Goal: Task Accomplishment & Management: Complete application form

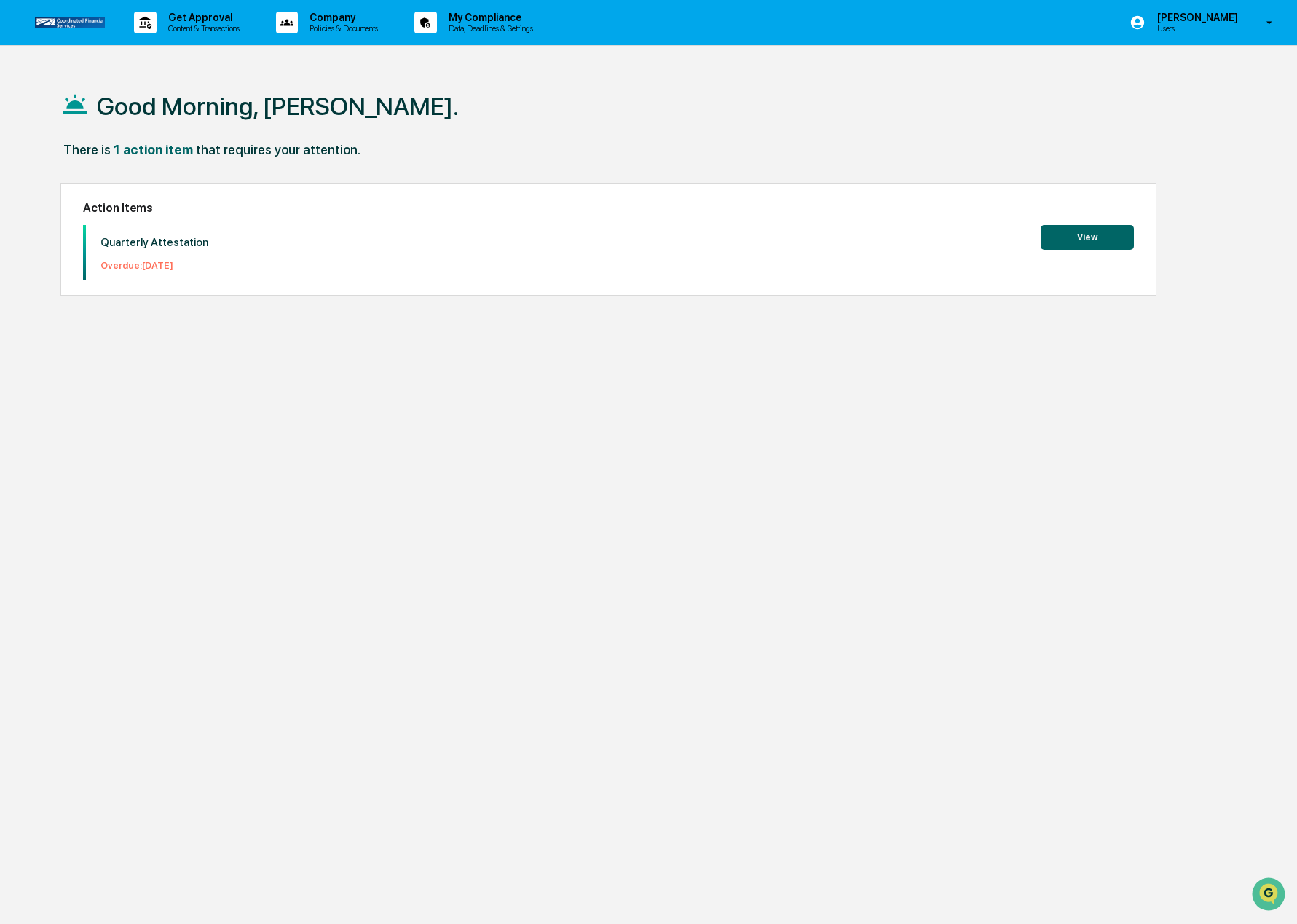
click at [1055, 234] on button "View" at bounding box center [1087, 237] width 93 height 25
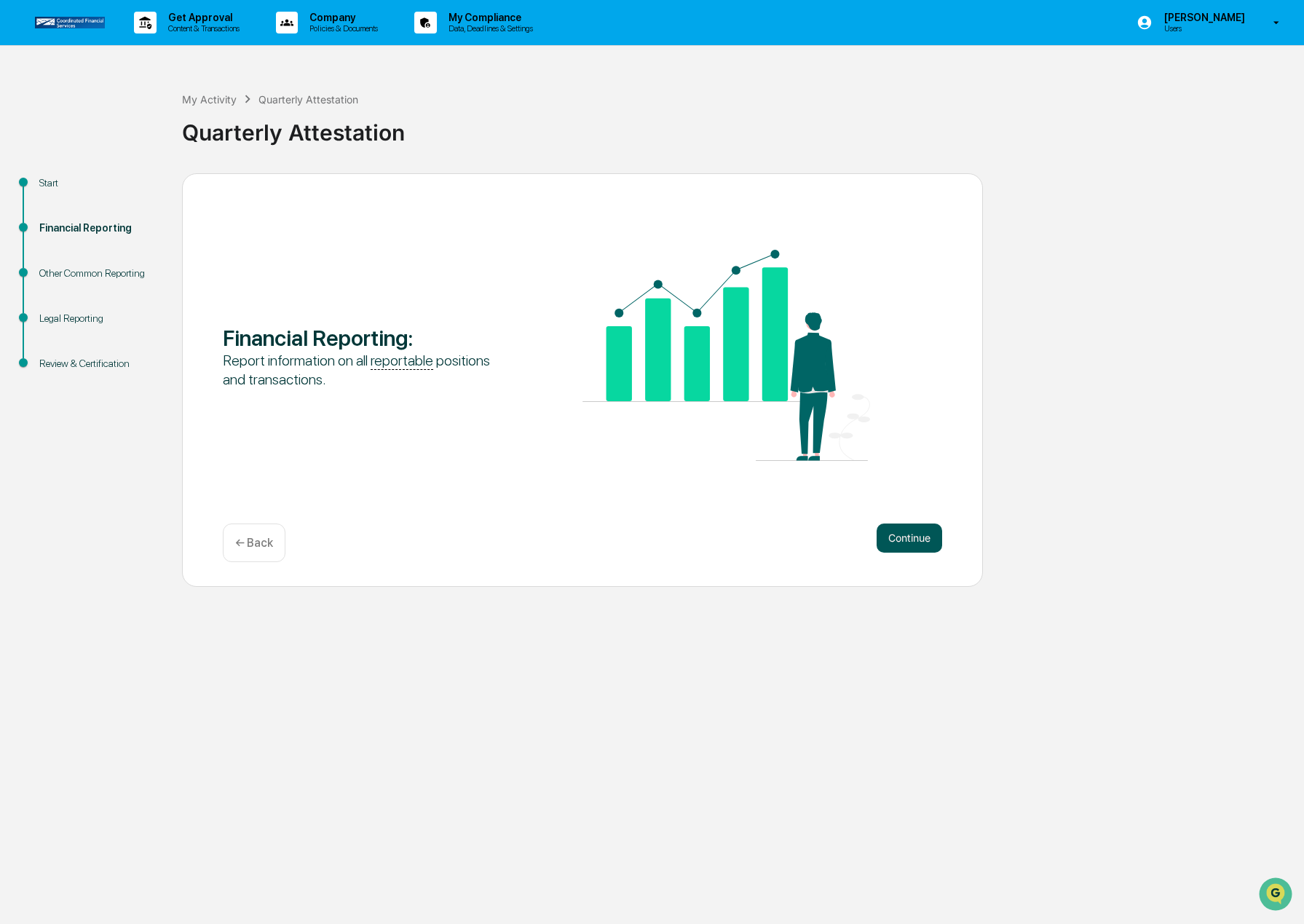
click at [892, 529] on button "Continue" at bounding box center [909, 538] width 65 height 30
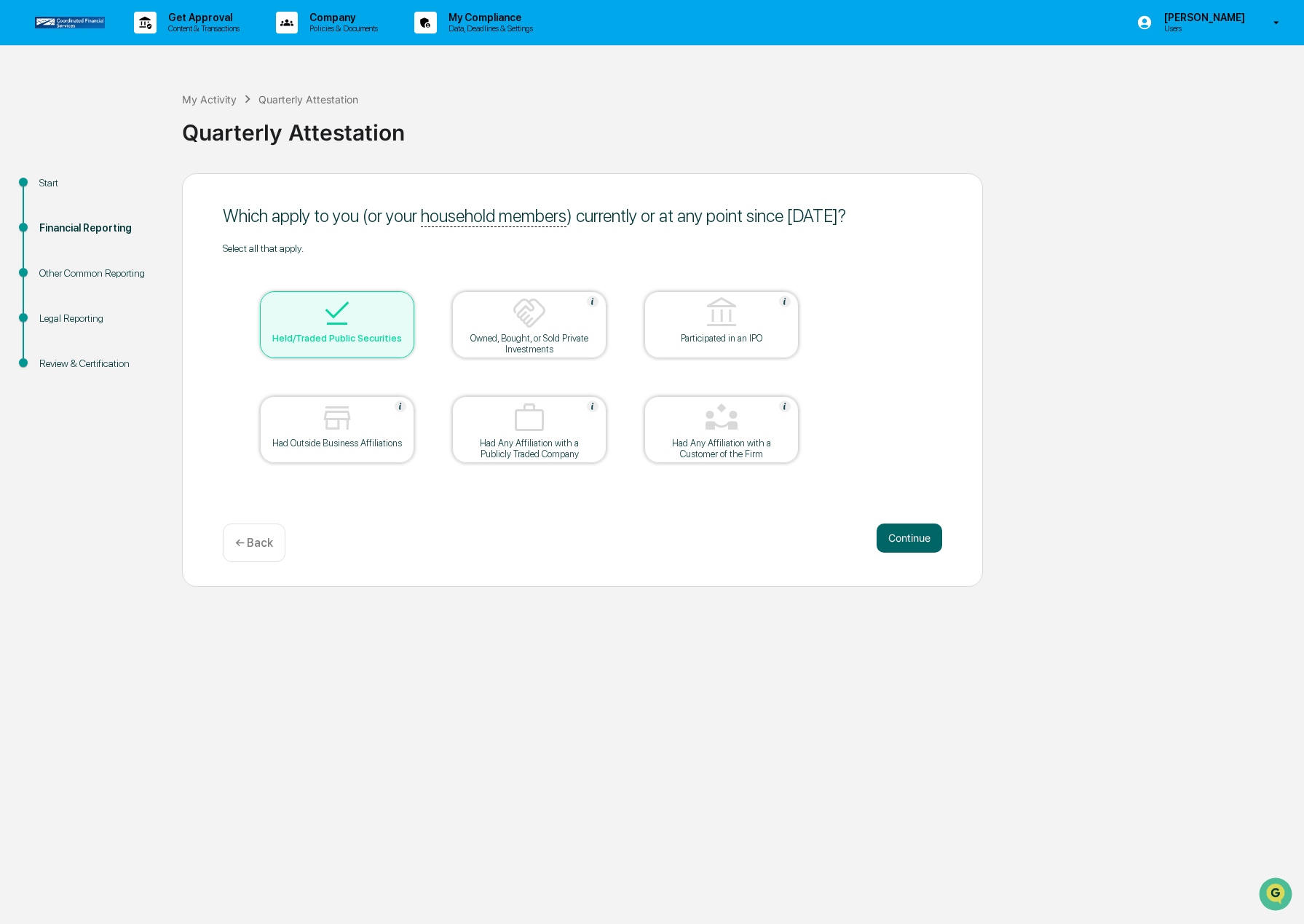
click at [350, 445] on div "Had Outside Business Affiliations" at bounding box center [336, 443] width 131 height 11
click at [908, 540] on button "Continue" at bounding box center [909, 538] width 65 height 30
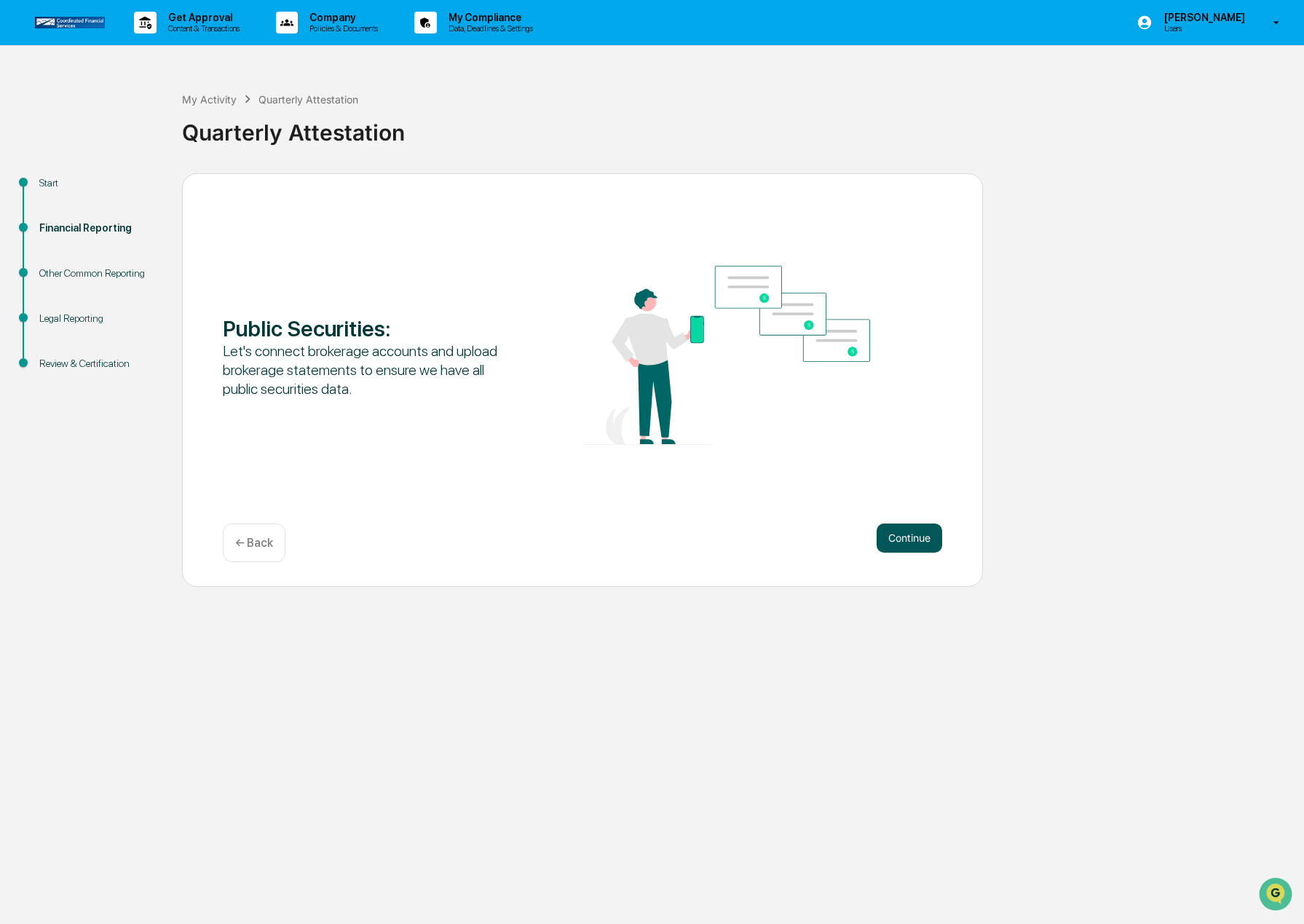
click at [923, 530] on button "Continue" at bounding box center [909, 538] width 65 height 30
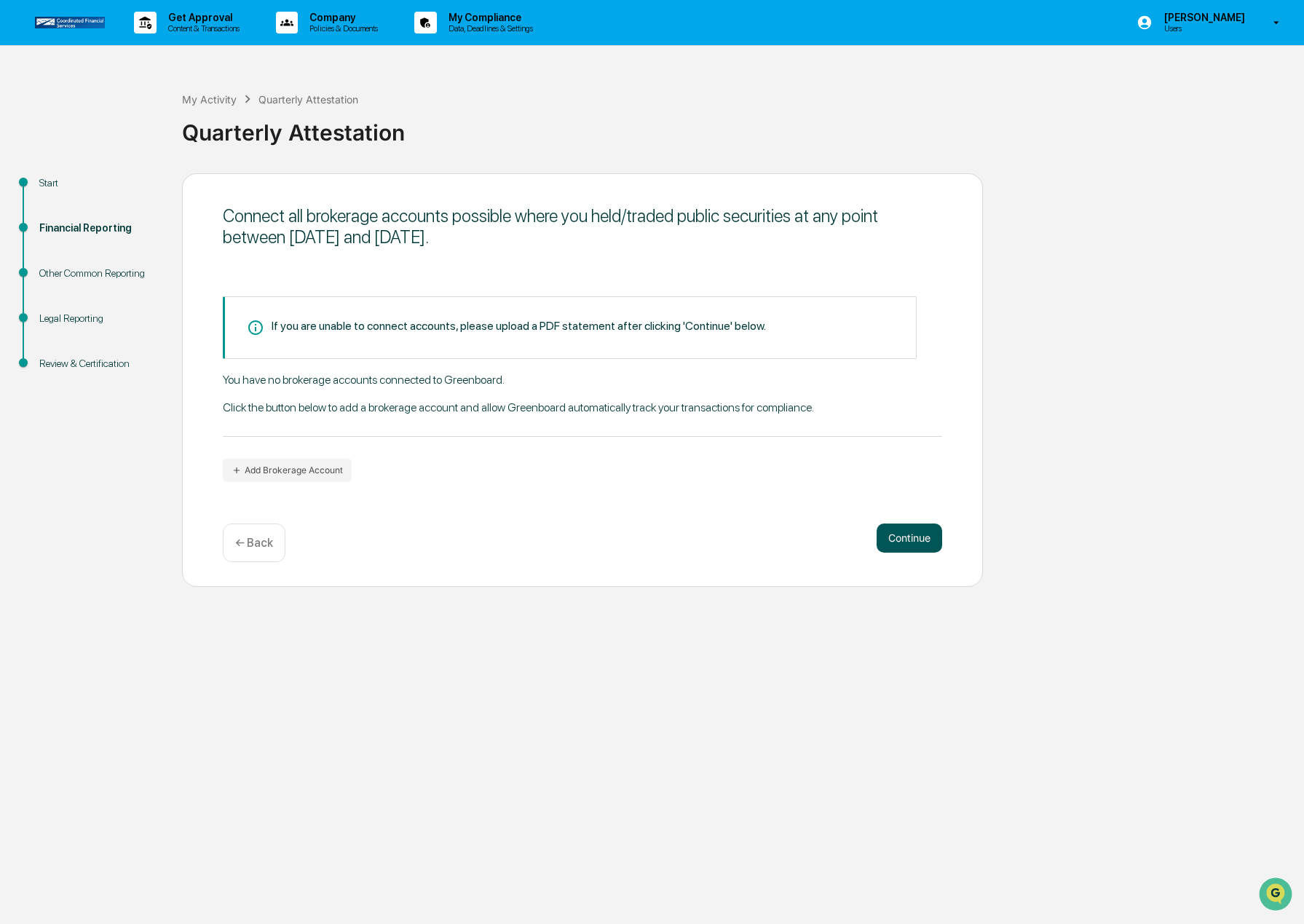
click at [907, 535] on button "Continue" at bounding box center [909, 538] width 65 height 30
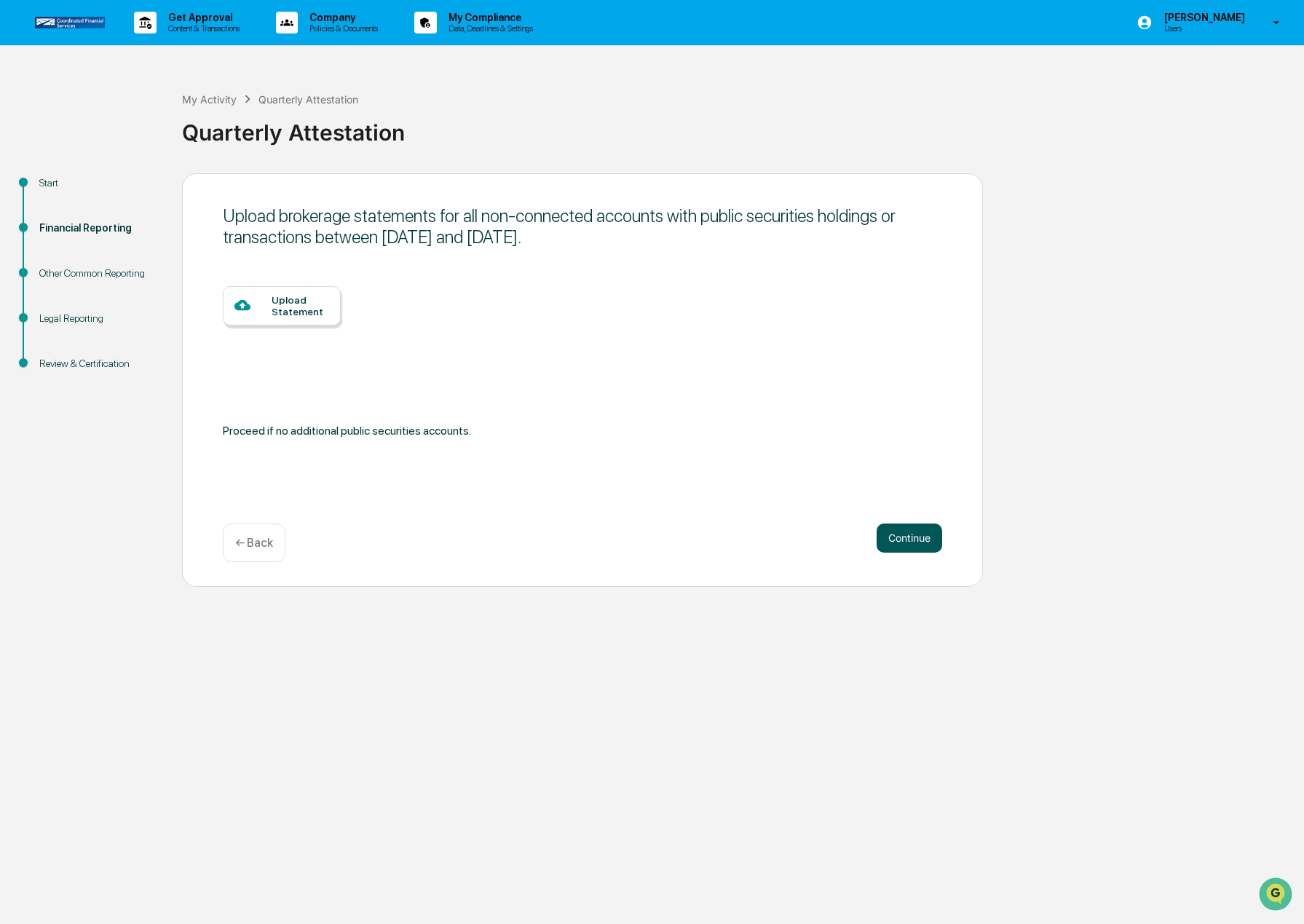
click at [907, 535] on button "Continue" at bounding box center [909, 538] width 65 height 30
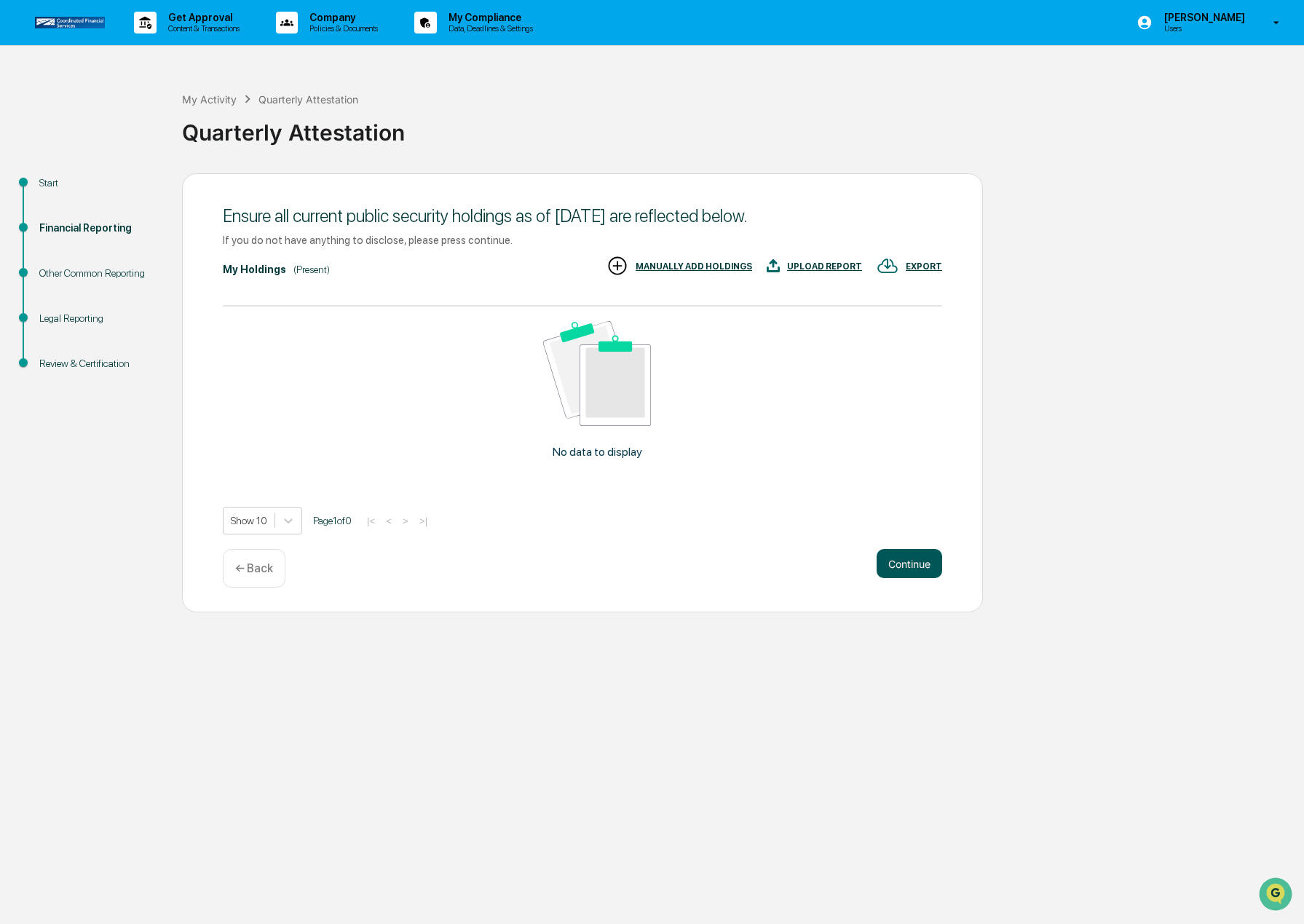
click at [905, 566] on button "Continue" at bounding box center [909, 564] width 65 height 30
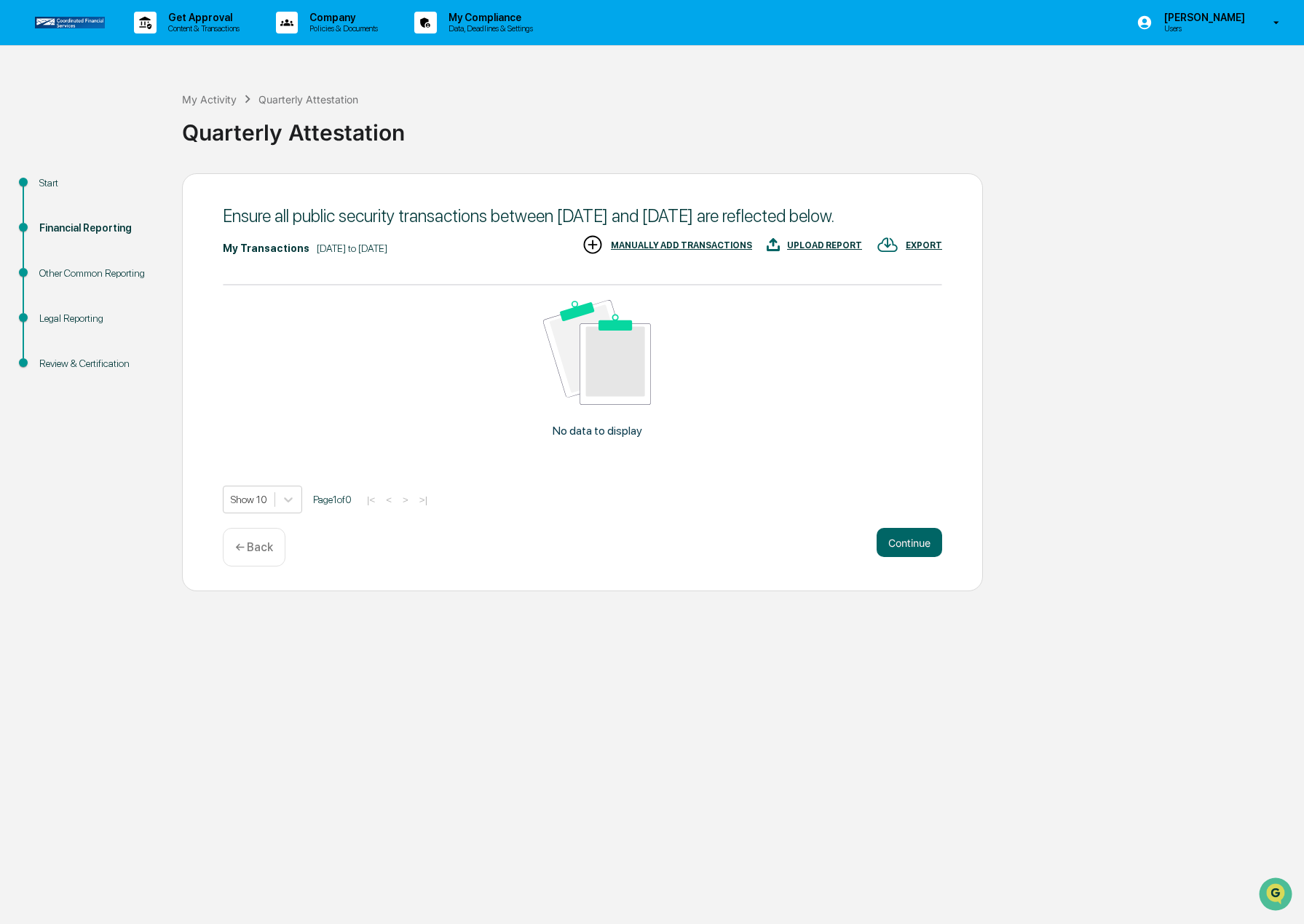
click at [253, 554] on p "← Back" at bounding box center [254, 547] width 37 height 14
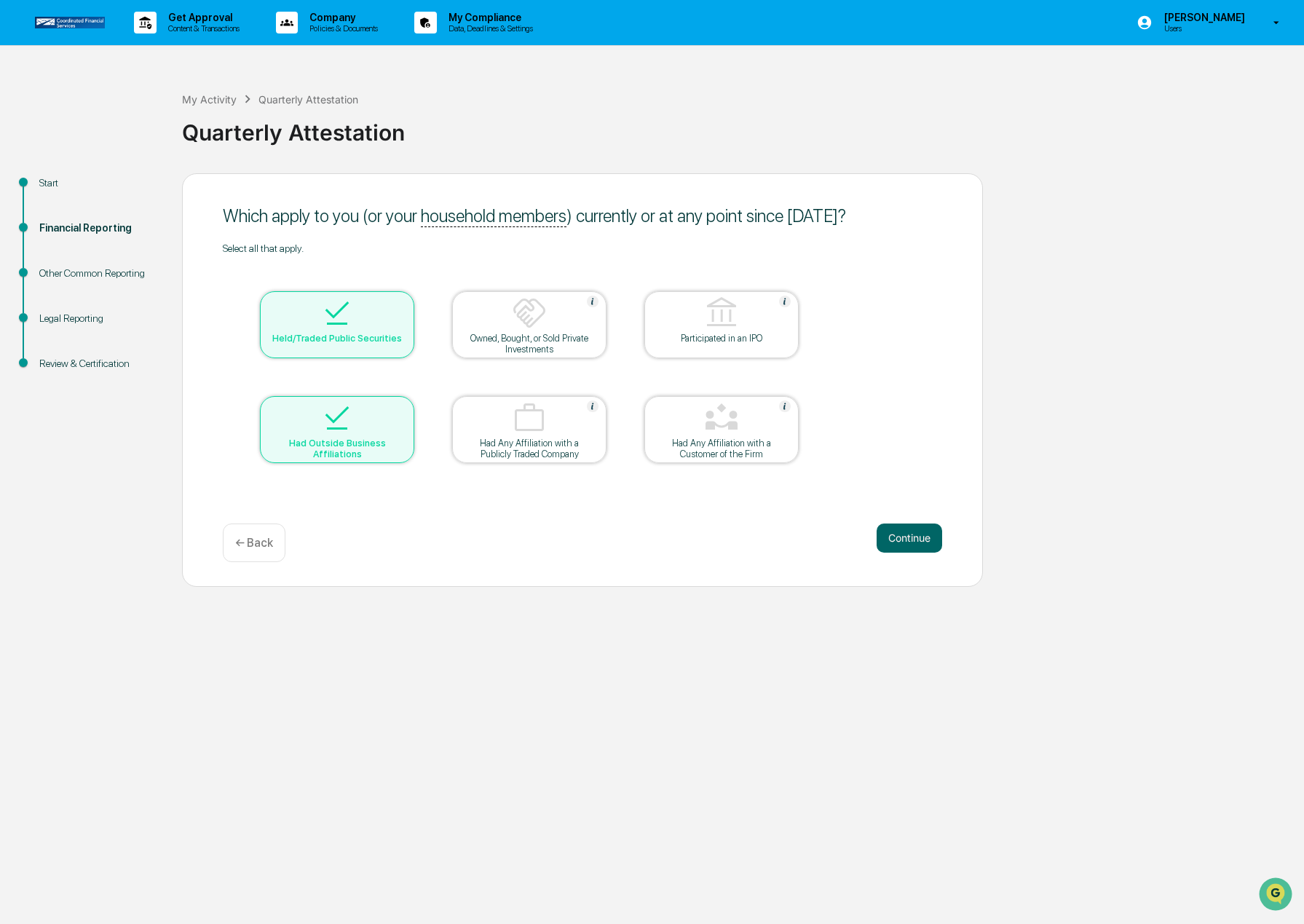
click at [252, 537] on p "← Back" at bounding box center [254, 542] width 37 height 14
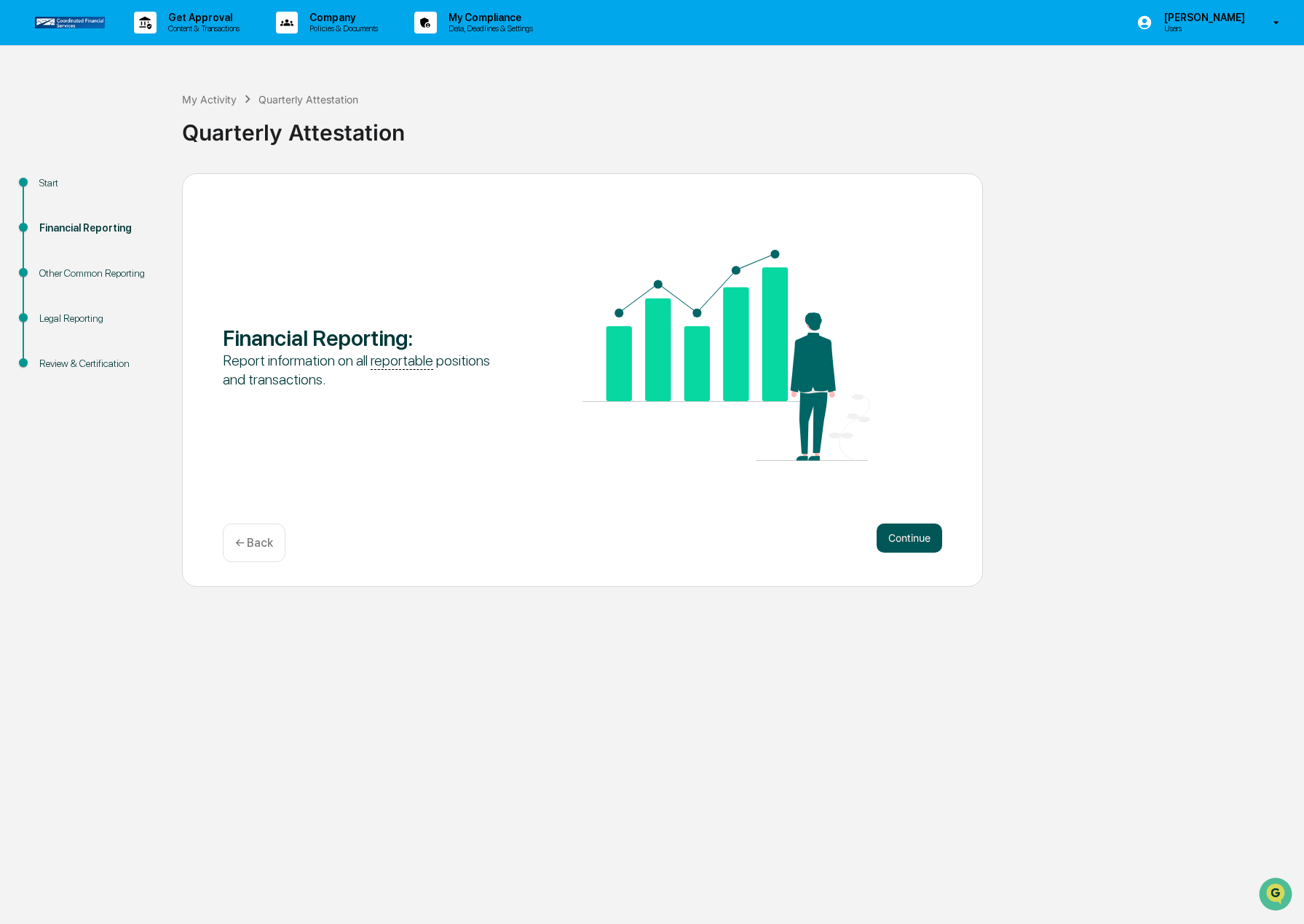
click at [905, 536] on button "Continue" at bounding box center [909, 538] width 65 height 30
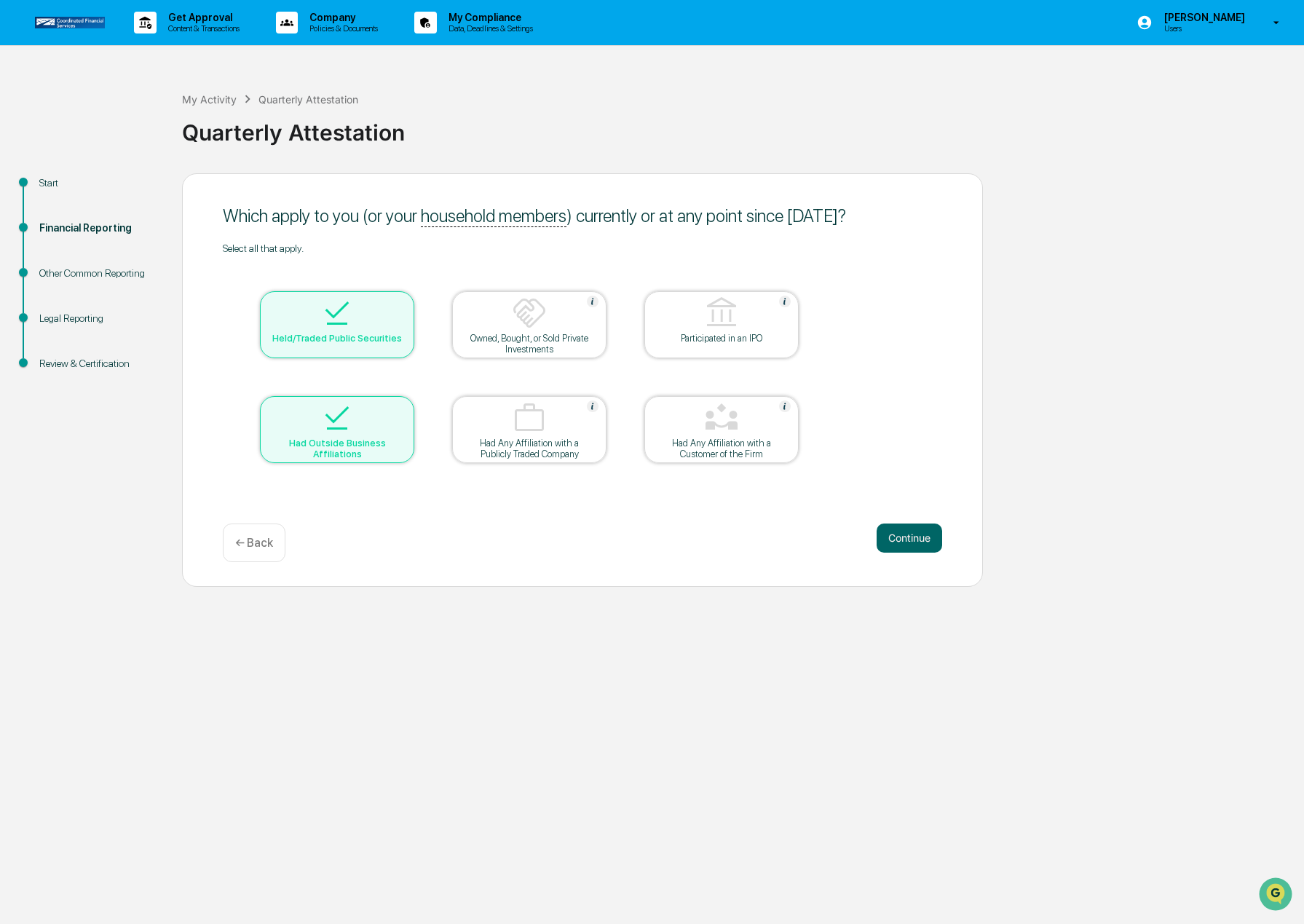
click at [396, 313] on div at bounding box center [337, 315] width 146 height 37
drag, startPoint x: 385, startPoint y: 441, endPoint x: 398, endPoint y: 435, distance: 14.3
click at [385, 441] on div "Had Outside Business Affiliations" at bounding box center [336, 449] width 131 height 22
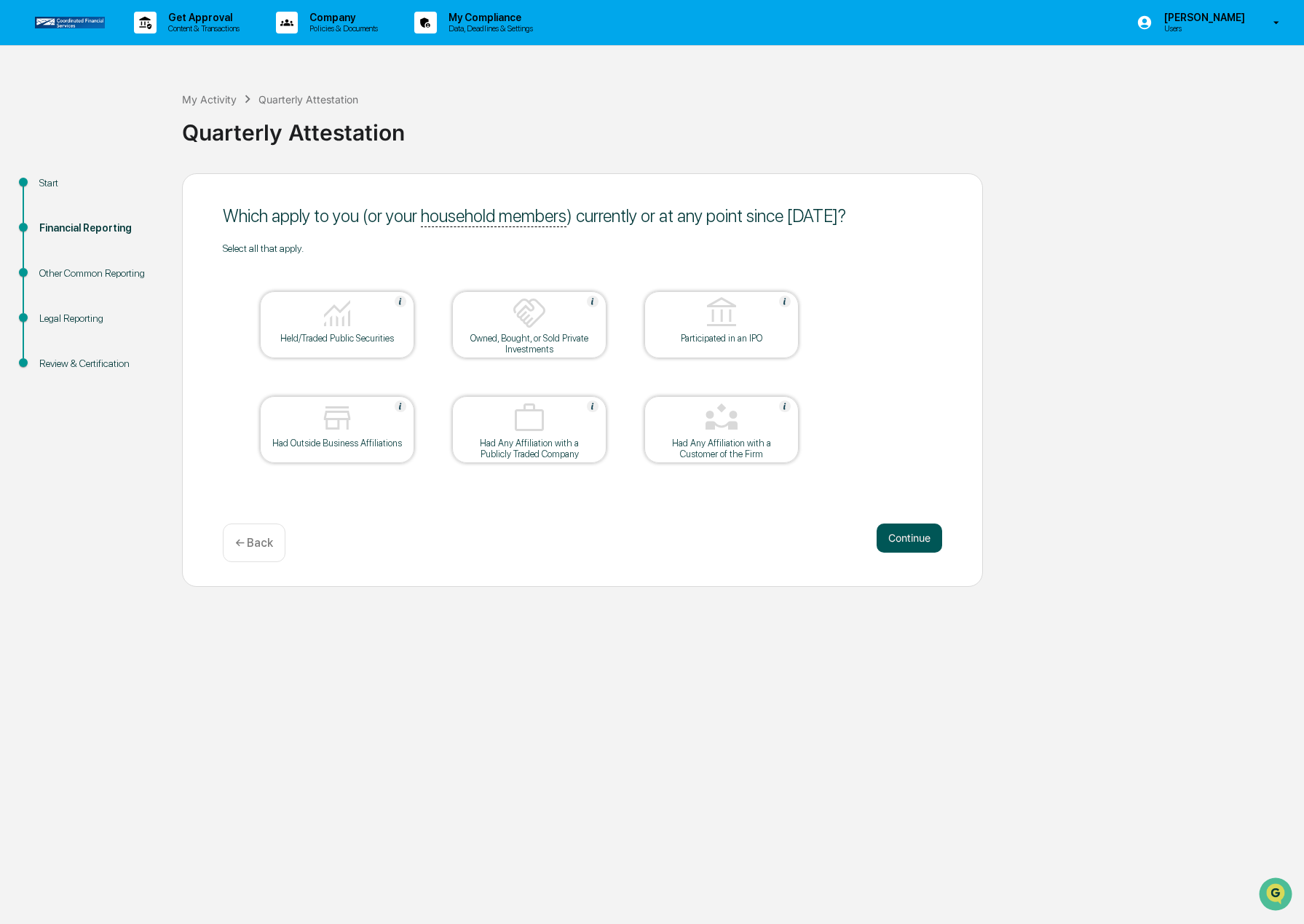
click at [926, 537] on button "Continue" at bounding box center [909, 538] width 65 height 30
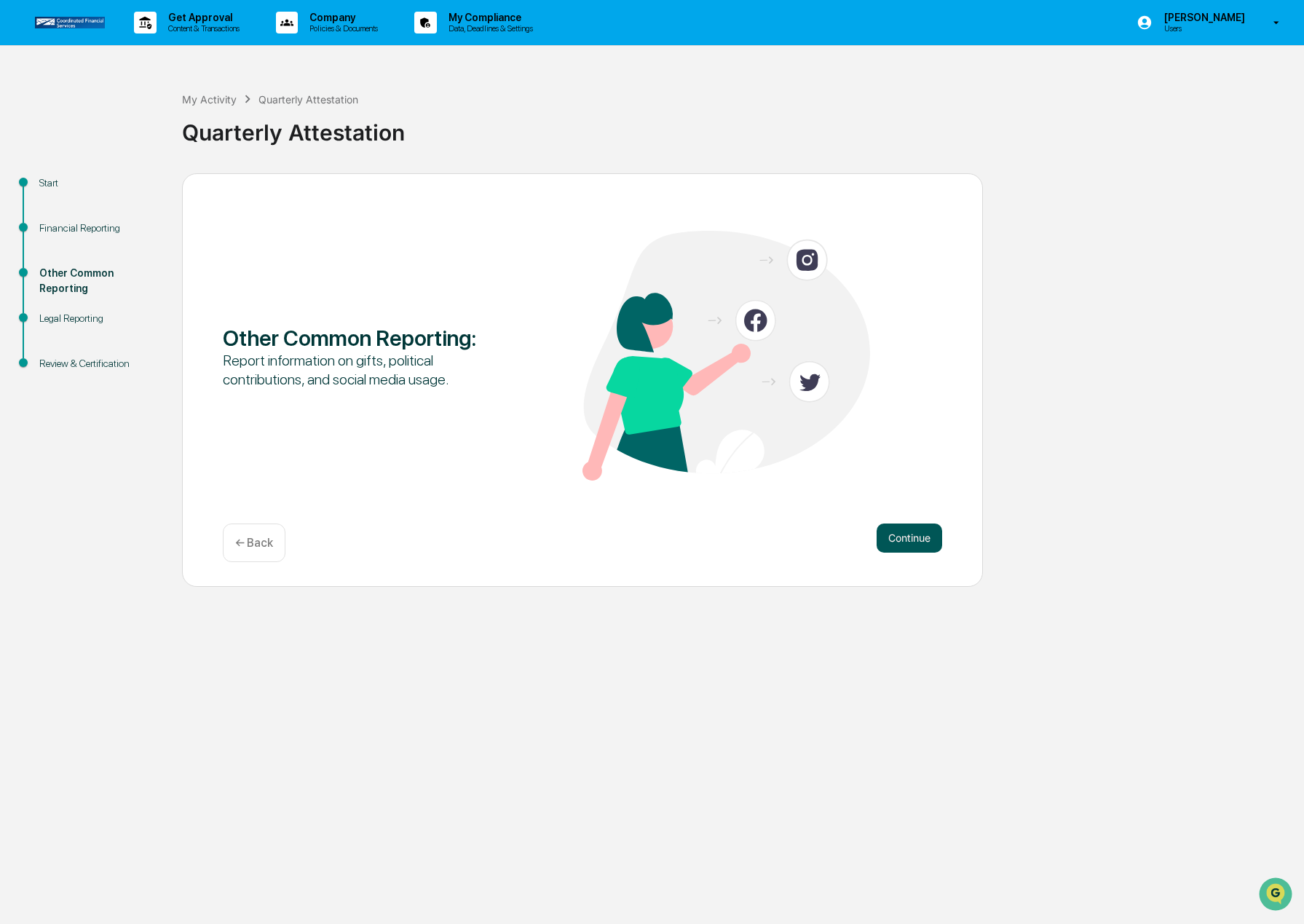
click at [922, 532] on button "Continue" at bounding box center [909, 538] width 65 height 30
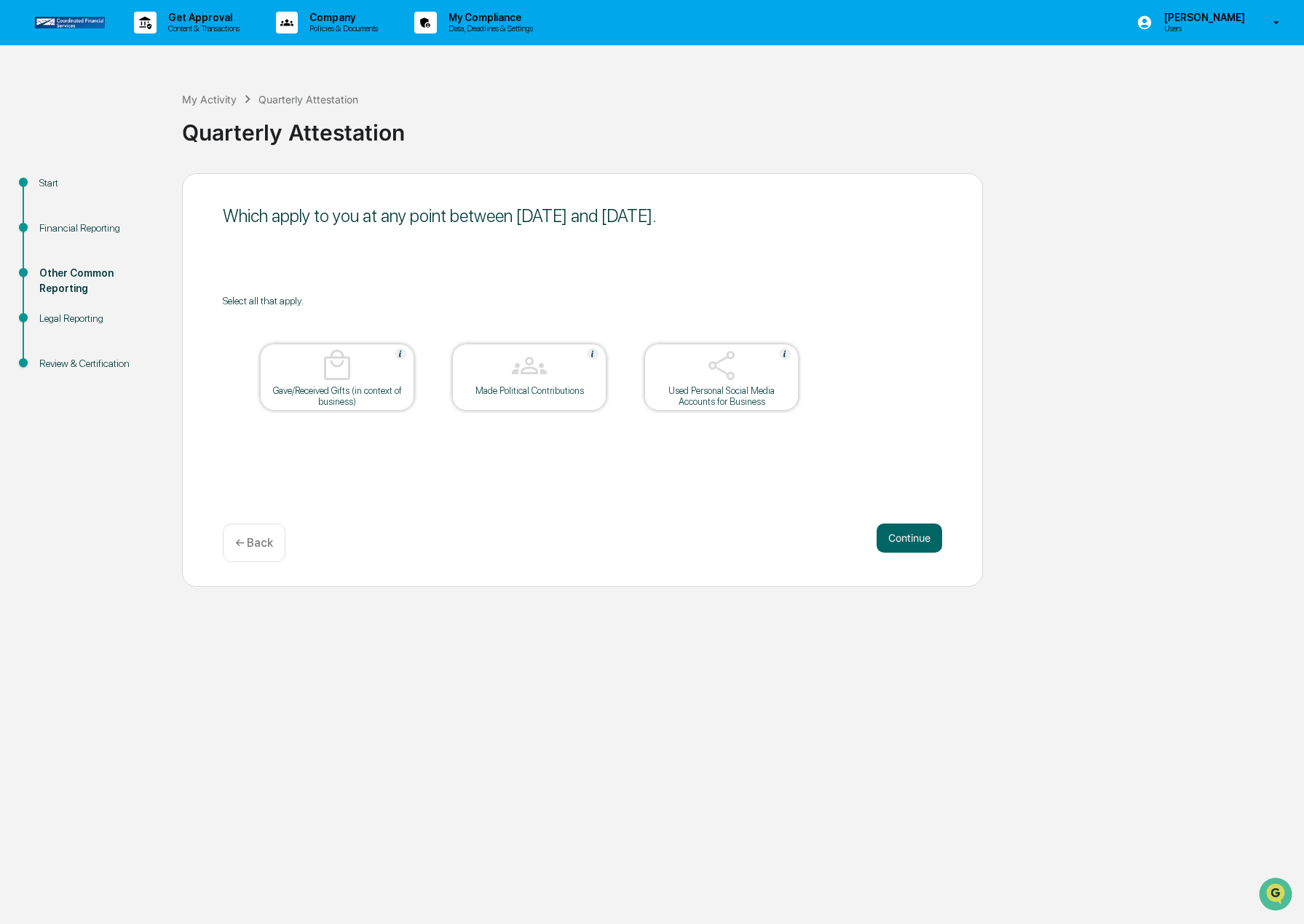
click at [922, 532] on button "Continue" at bounding box center [909, 538] width 65 height 30
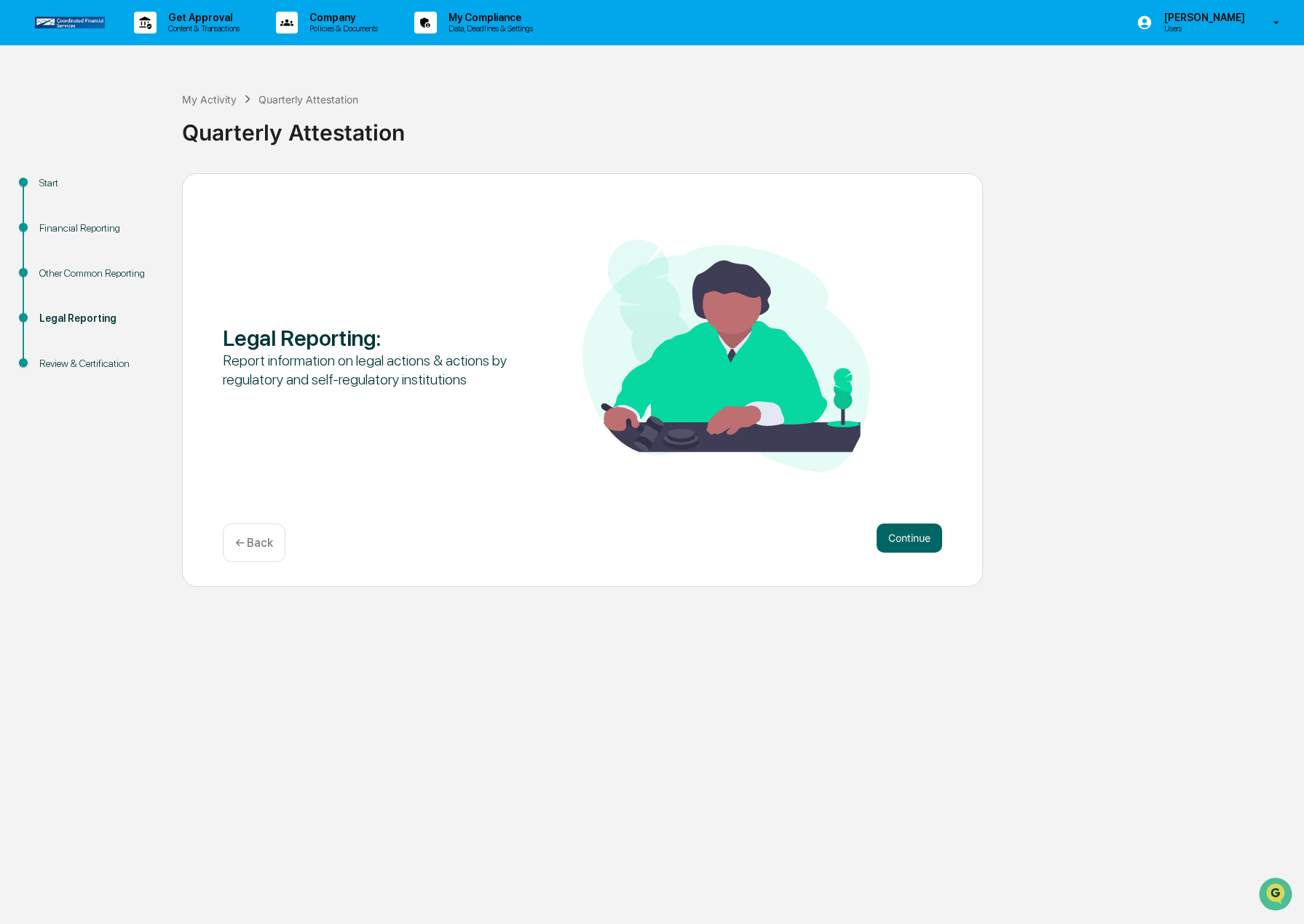
click at [922, 532] on button "Continue" at bounding box center [909, 538] width 65 height 30
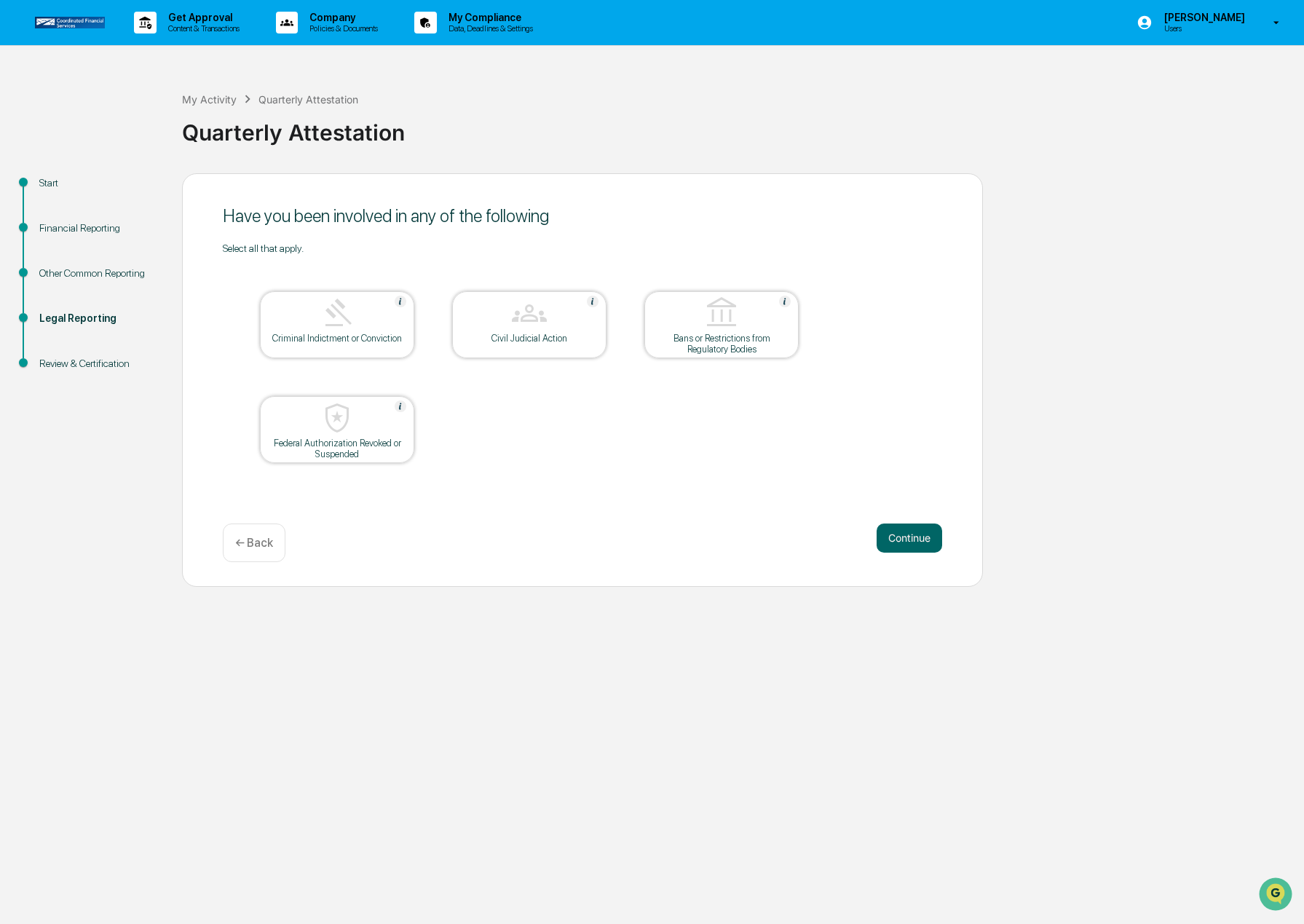
click at [922, 532] on button "Continue" at bounding box center [909, 538] width 65 height 30
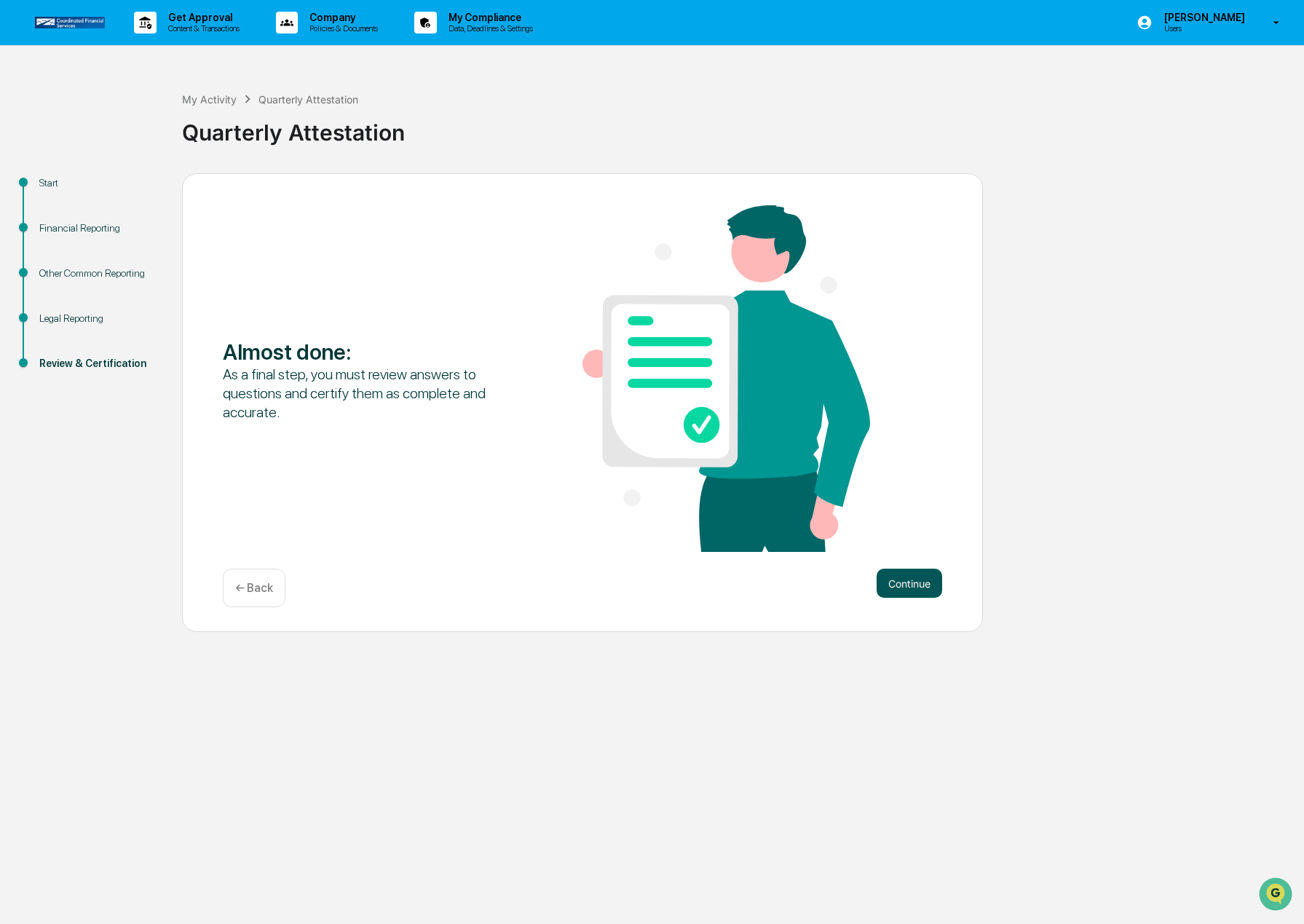
click at [918, 584] on button "Continue" at bounding box center [909, 583] width 65 height 30
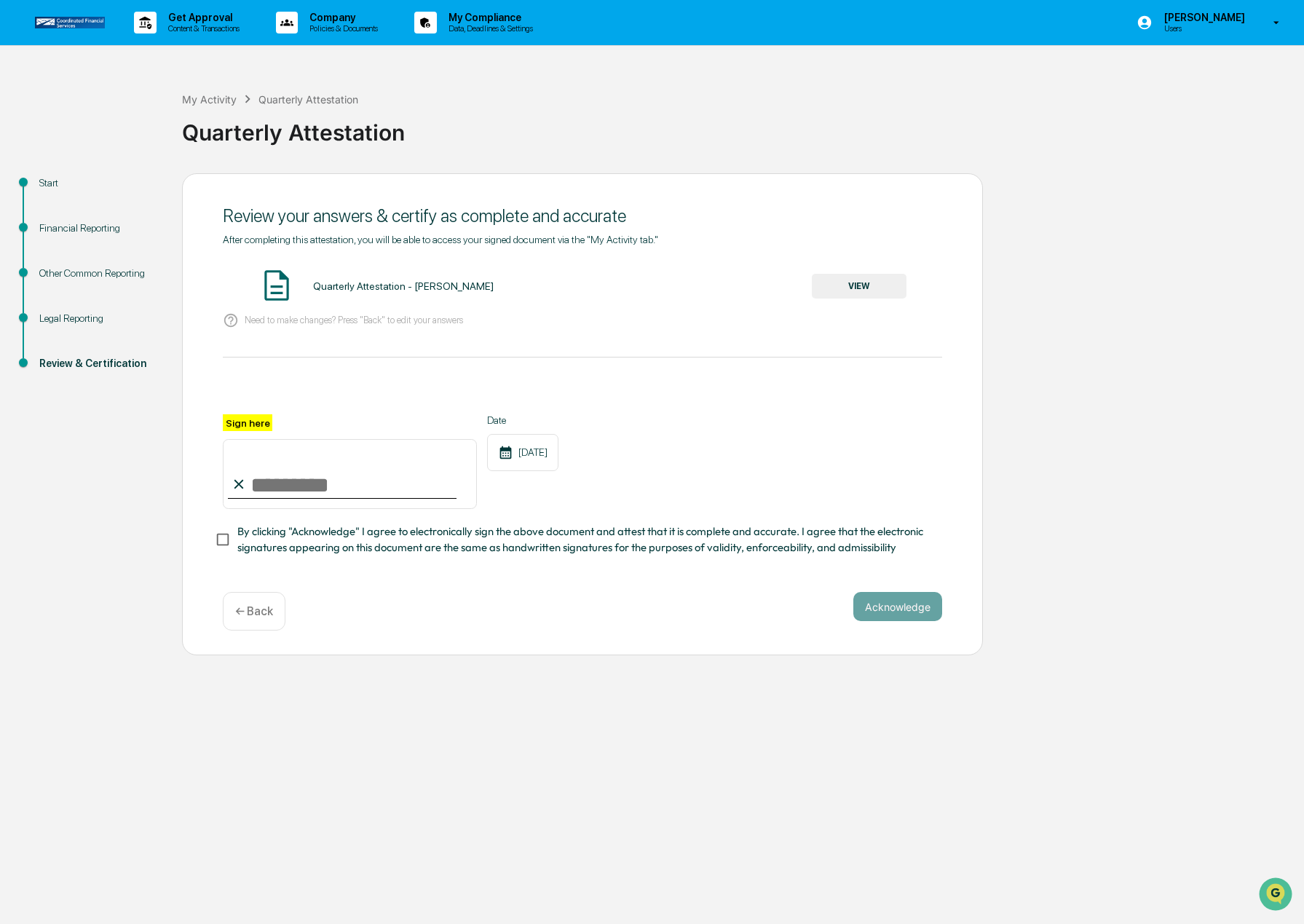
click at [266, 484] on input "Sign here" at bounding box center [350, 473] width 254 height 70
type input "**********"
click at [905, 612] on button "Acknowledge" at bounding box center [898, 606] width 89 height 30
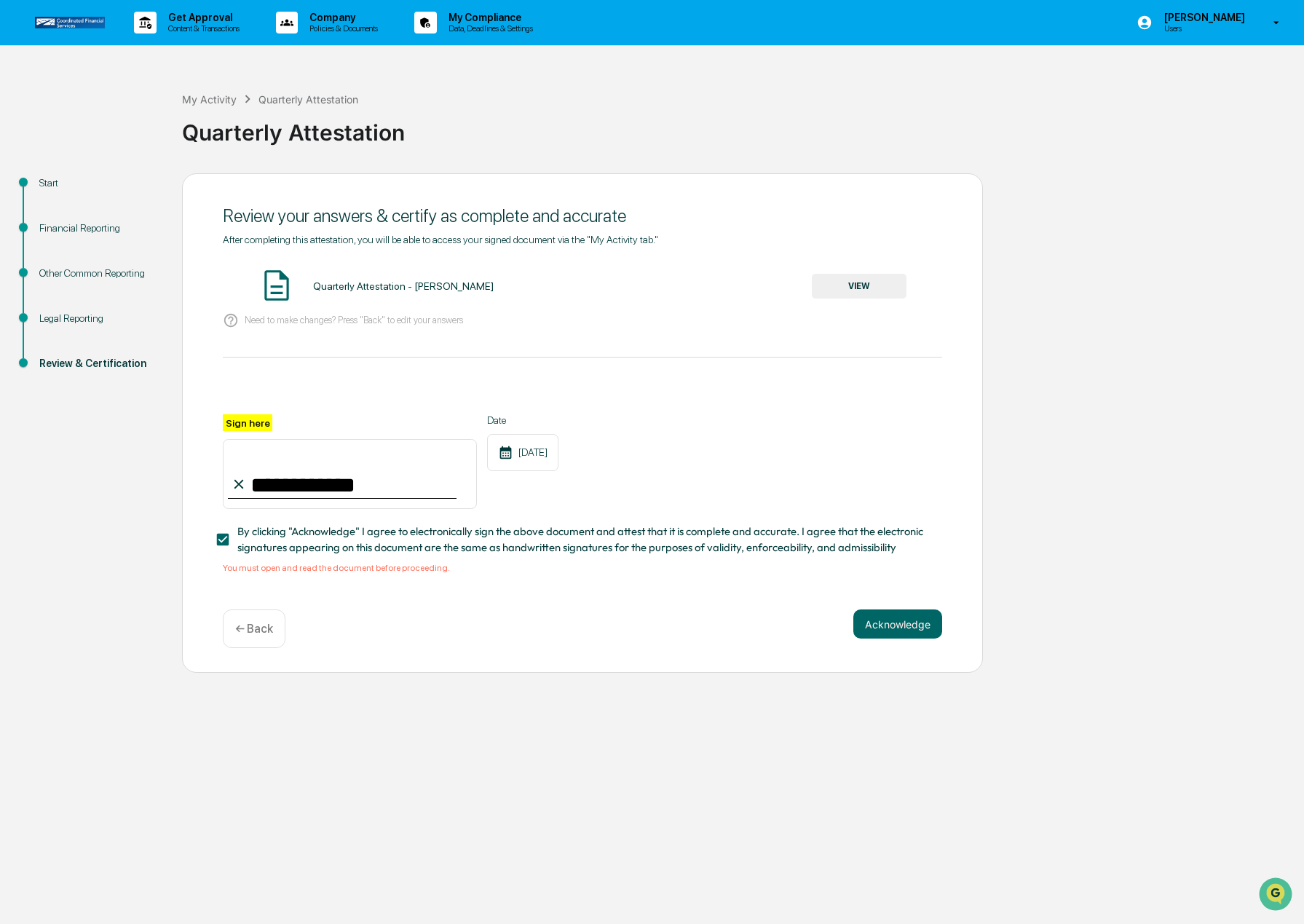
click at [870, 275] on button "VIEW" at bounding box center [859, 286] width 95 height 25
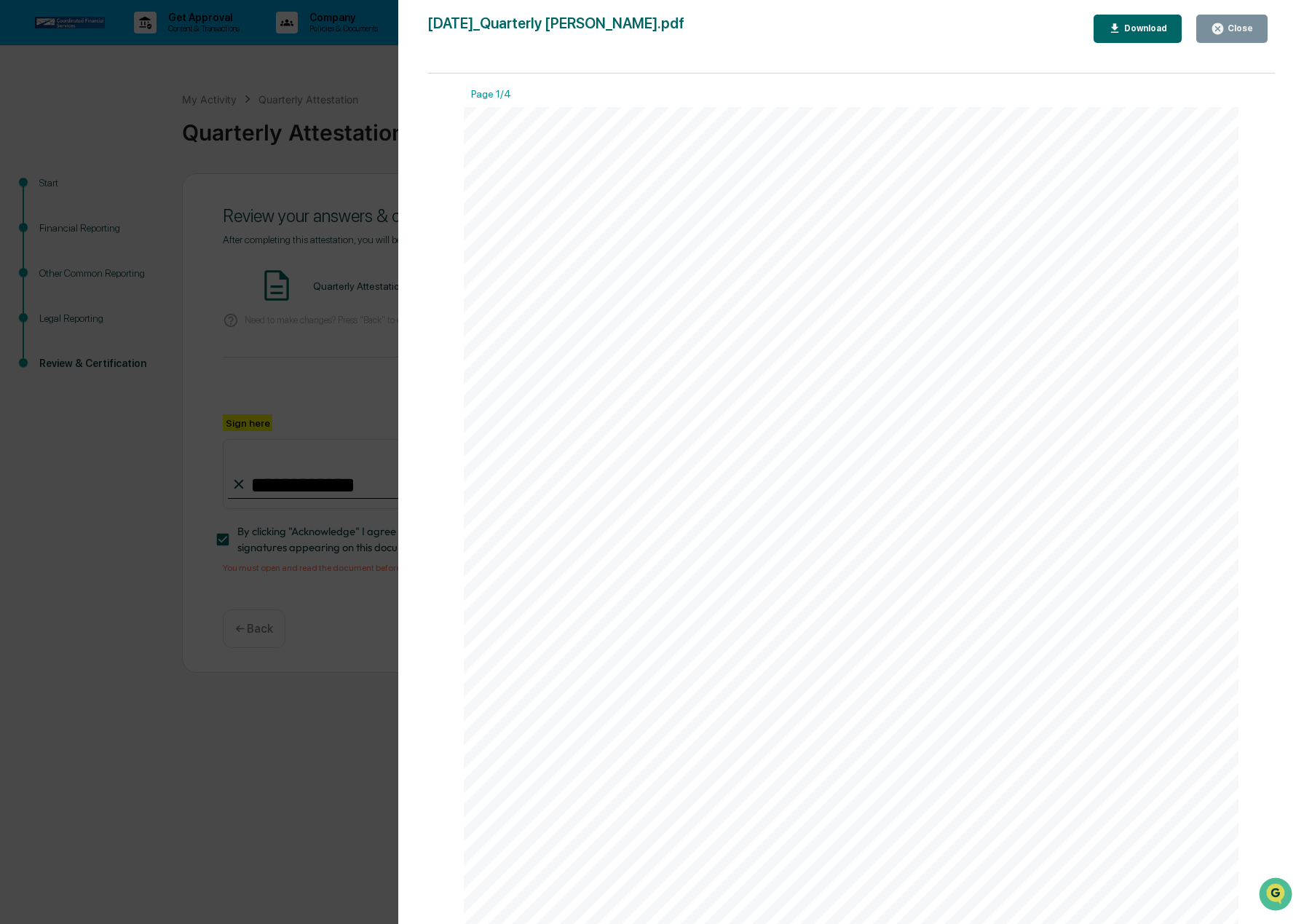
click at [1233, 27] on div "Close" at bounding box center [1239, 29] width 29 height 10
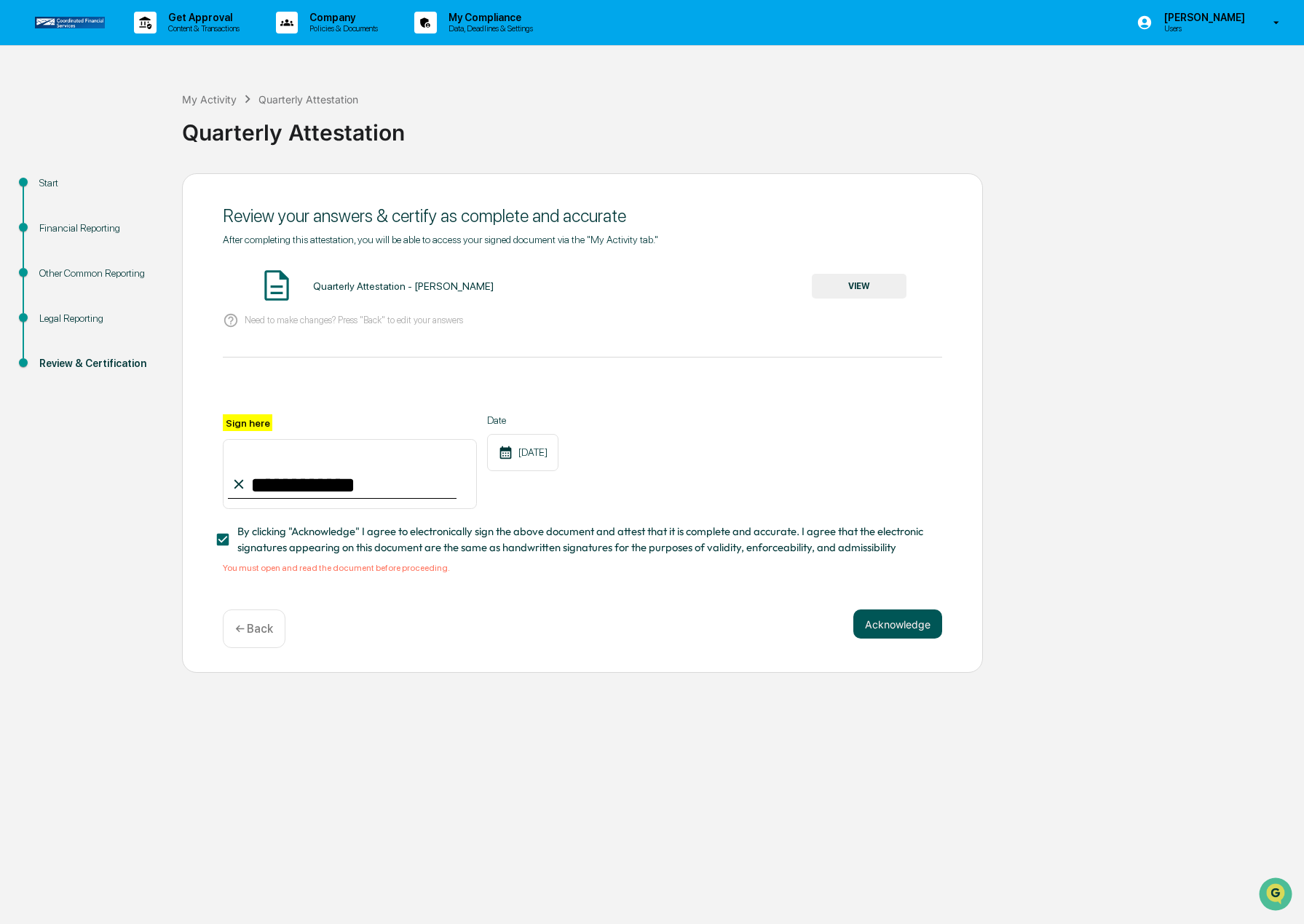
click at [910, 624] on button "Acknowledge" at bounding box center [898, 624] width 89 height 30
